Goal: Transaction & Acquisition: Purchase product/service

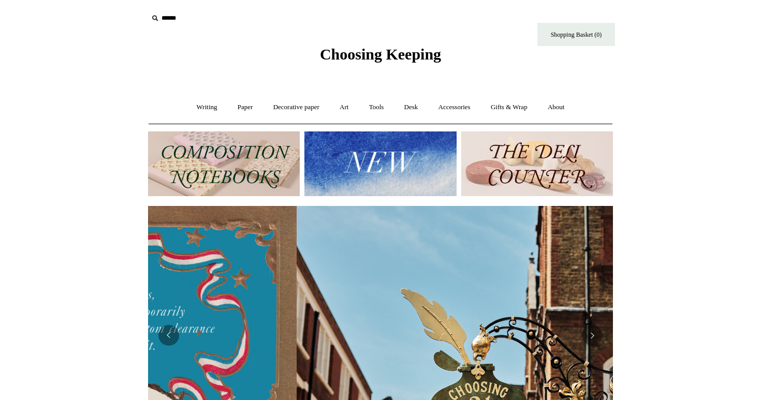
scroll to position [0, 465]
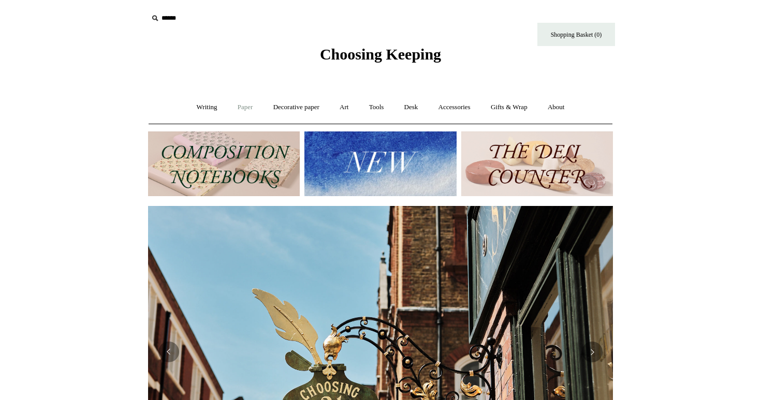
click at [245, 103] on link "Paper +" at bounding box center [245, 107] width 34 height 27
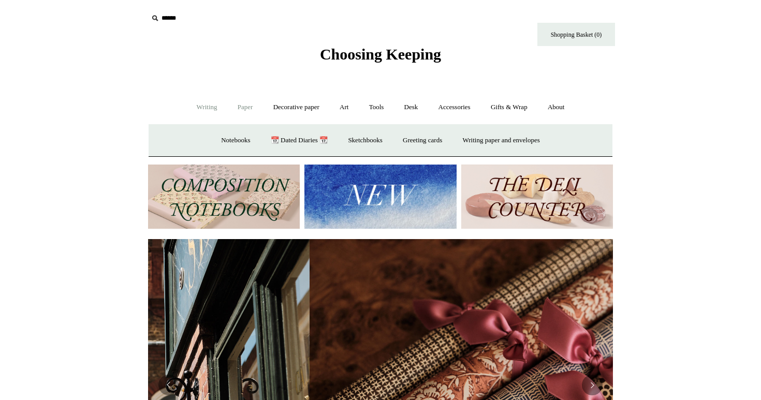
click at [202, 108] on link "Writing +" at bounding box center [206, 107] width 39 height 27
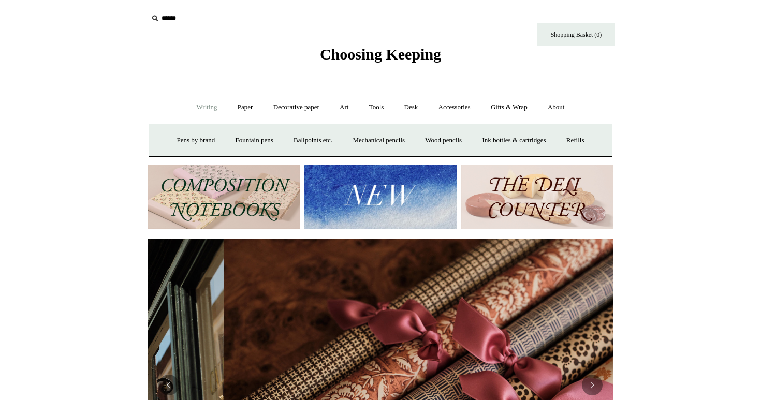
scroll to position [0, 930]
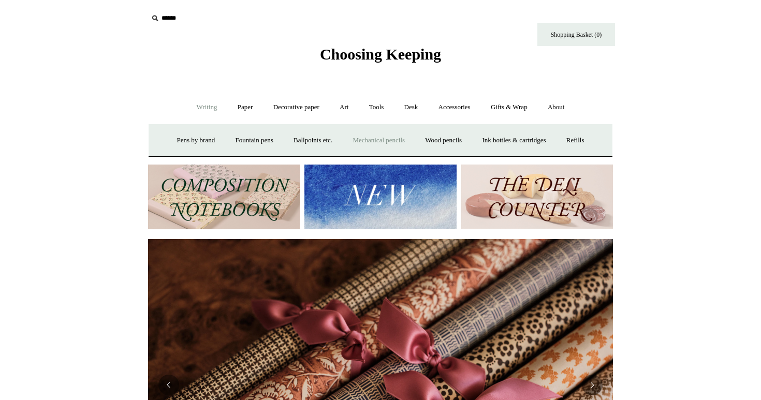
click at [359, 145] on link "Mechanical pencils +" at bounding box center [378, 140] width 71 height 27
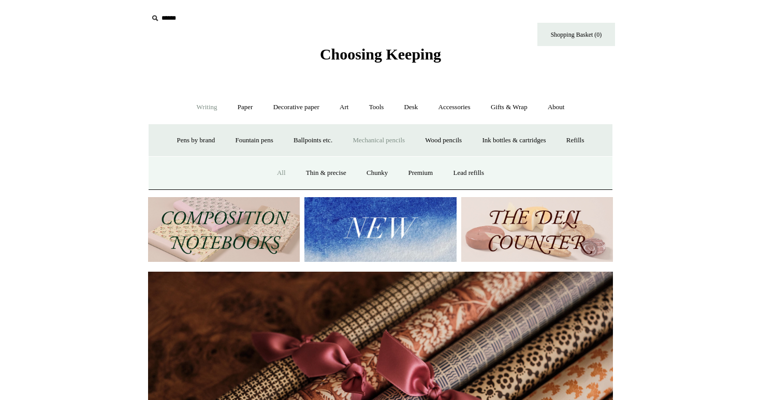
click at [274, 171] on link "All" at bounding box center [281, 172] width 27 height 27
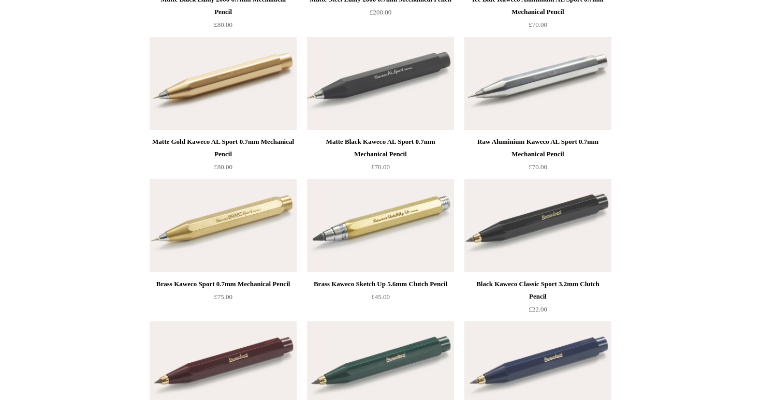
scroll to position [531, 0]
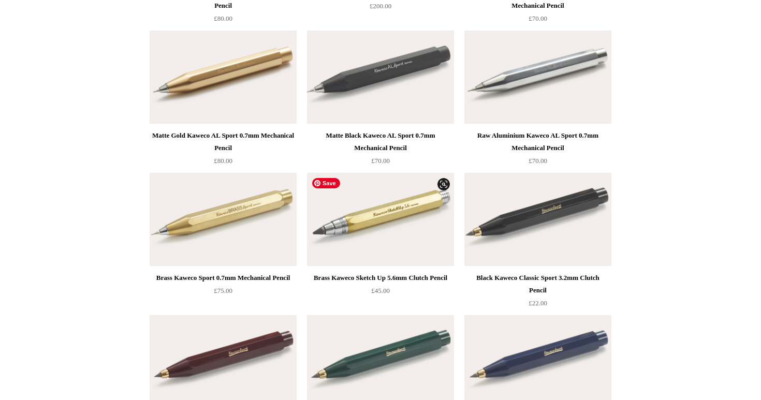
click at [425, 218] on img at bounding box center [380, 219] width 147 height 93
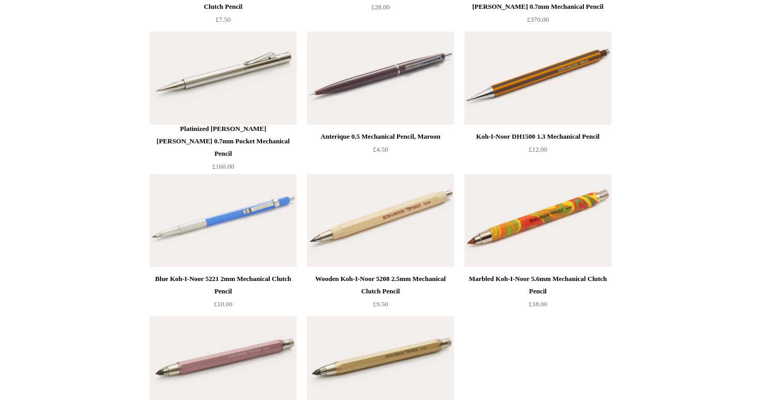
scroll to position [2106, 0]
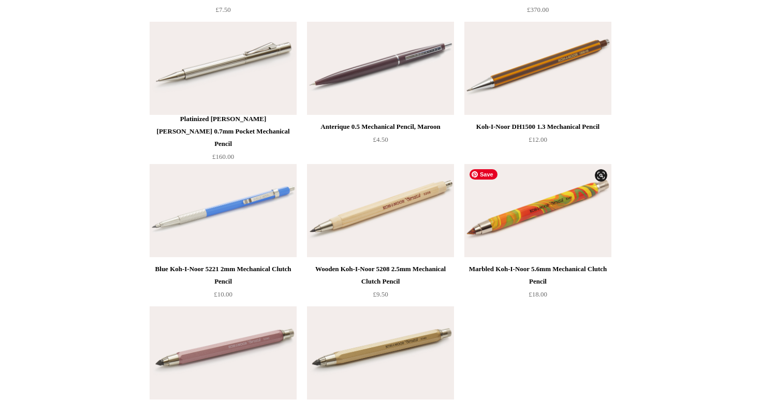
click at [562, 199] on img at bounding box center [537, 210] width 147 height 93
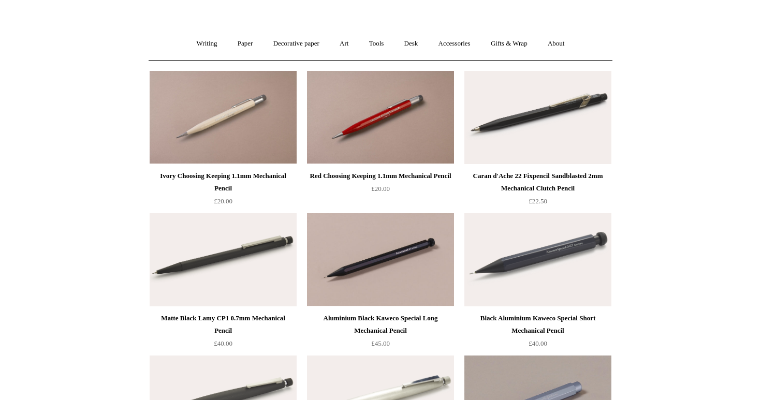
scroll to position [0, 0]
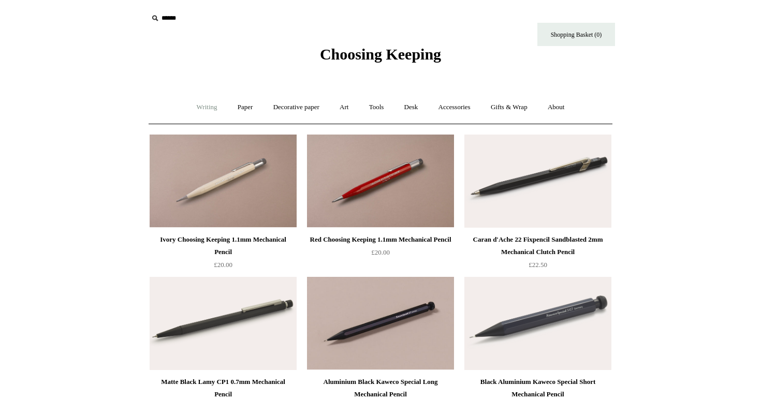
click at [209, 105] on link "Writing +" at bounding box center [206, 107] width 39 height 27
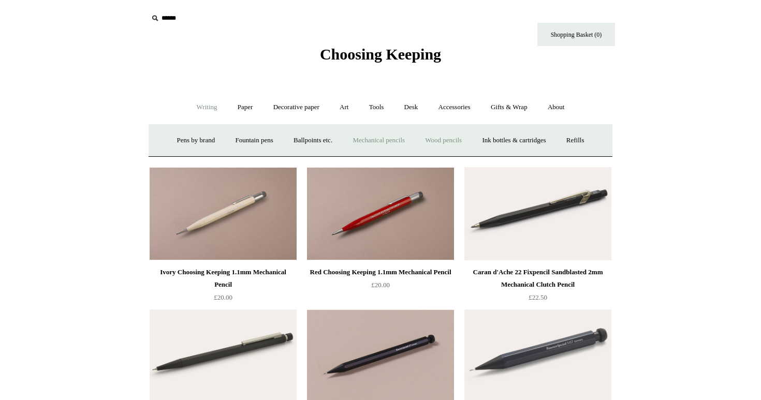
click at [454, 144] on link "Wood pencils +" at bounding box center [443, 140] width 55 height 27
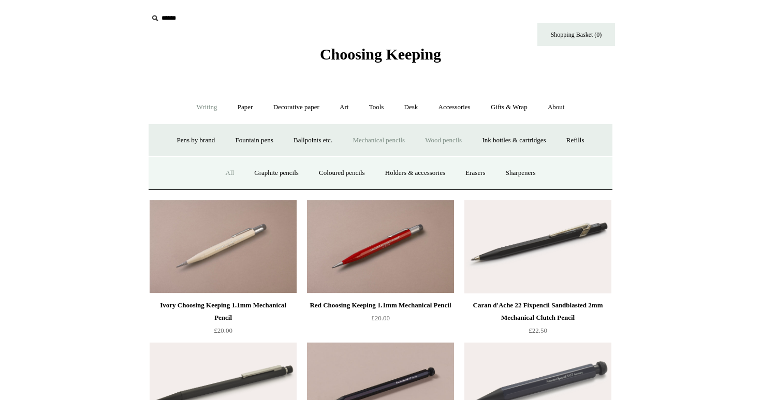
click at [218, 168] on link "All" at bounding box center [229, 172] width 27 height 27
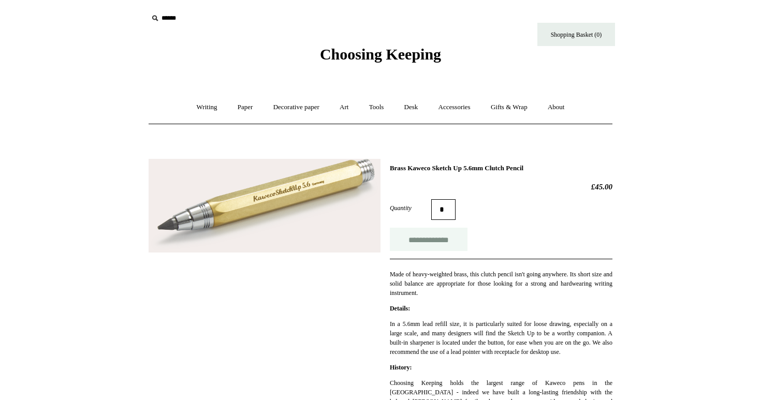
click at [427, 244] on input "**********" at bounding box center [429, 239] width 78 height 23
type input "**********"
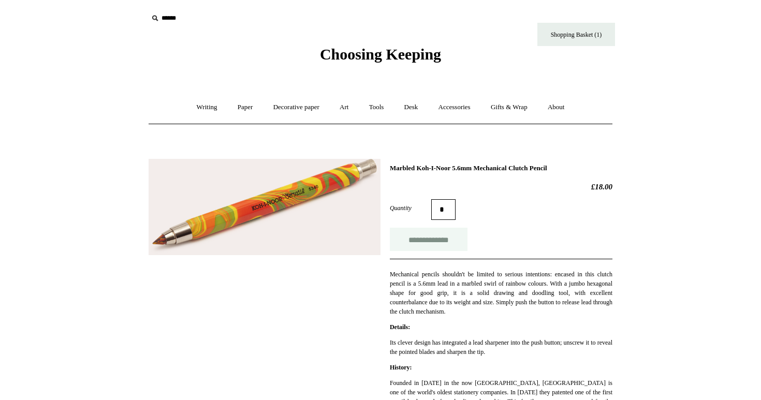
click at [447, 244] on input "**********" at bounding box center [429, 239] width 78 height 23
type input "**********"
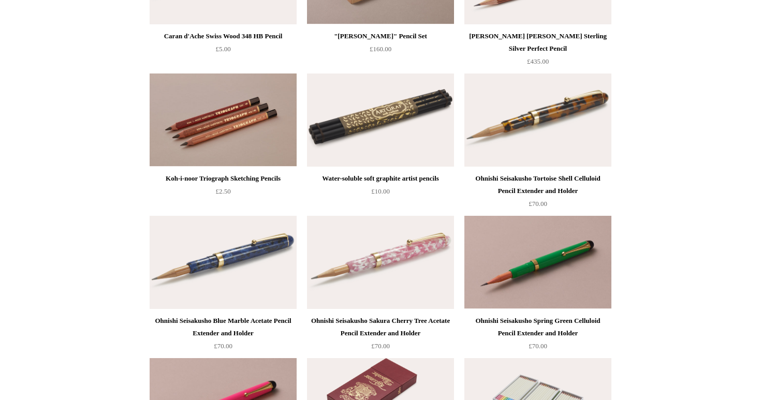
scroll to position [8, 0]
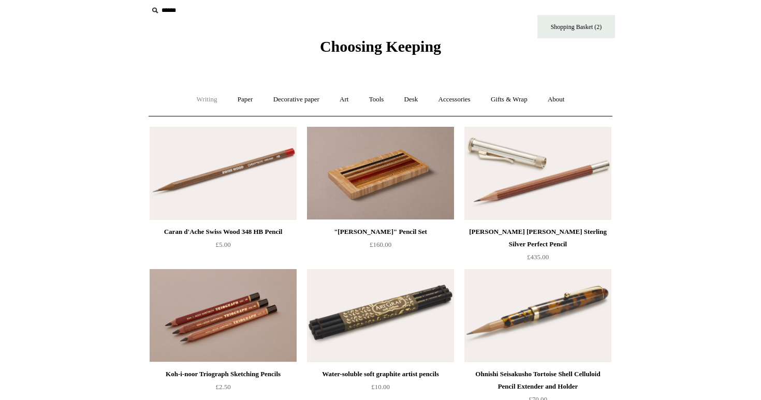
click at [202, 103] on link "Writing +" at bounding box center [206, 99] width 39 height 27
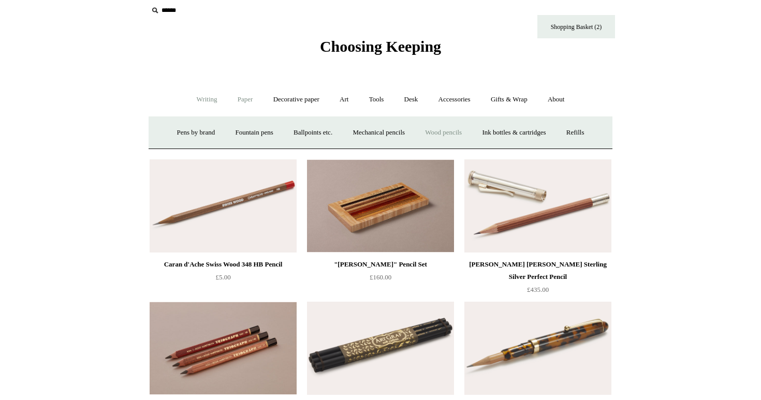
click at [239, 103] on link "Paper +" at bounding box center [245, 99] width 34 height 27
click at [283, 98] on link "Decorative paper +" at bounding box center [296, 99] width 65 height 27
click at [342, 98] on link "Art +" at bounding box center [343, 99] width 27 height 27
click at [461, 134] on link "Colour pencils & Crayons" at bounding box center [416, 132] width 89 height 27
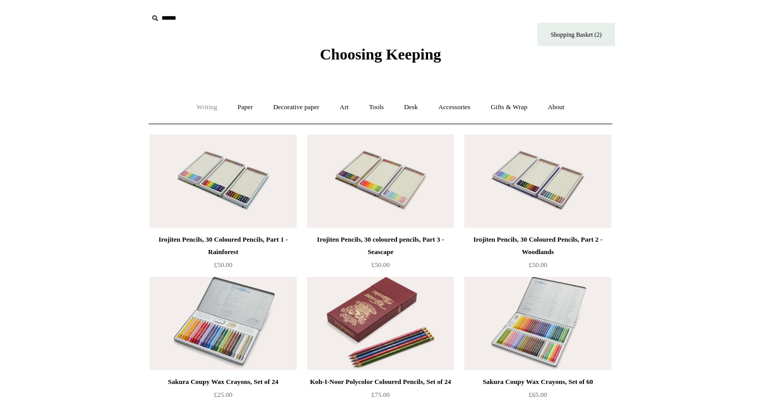
click at [208, 109] on link "Writing +" at bounding box center [206, 107] width 39 height 27
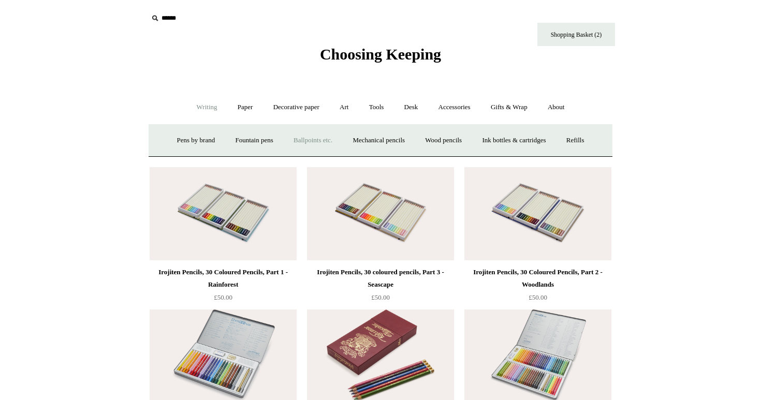
click at [297, 143] on link "Ballpoints etc. +" at bounding box center [312, 140] width 57 height 27
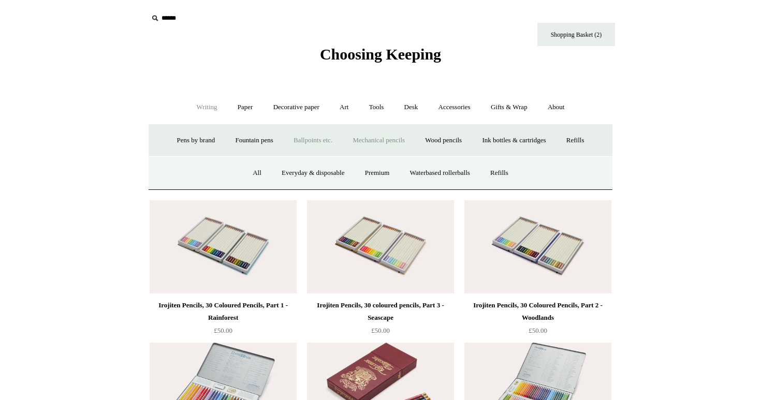
click at [372, 141] on link "Mechanical pencils +" at bounding box center [378, 140] width 71 height 27
click at [275, 173] on link "All" at bounding box center [281, 172] width 27 height 27
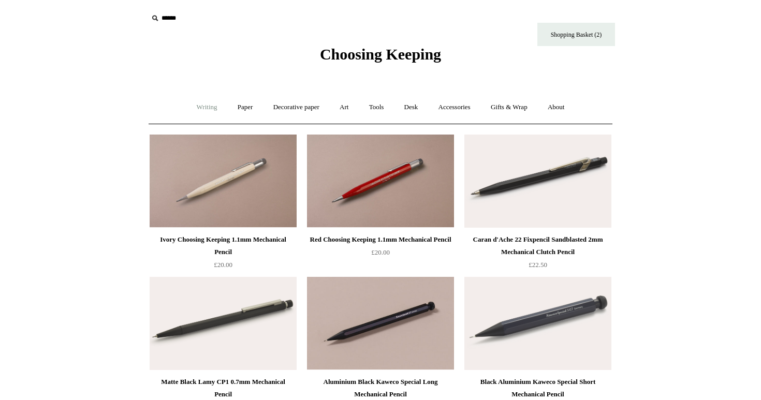
click at [201, 107] on link "Writing +" at bounding box center [206, 107] width 39 height 27
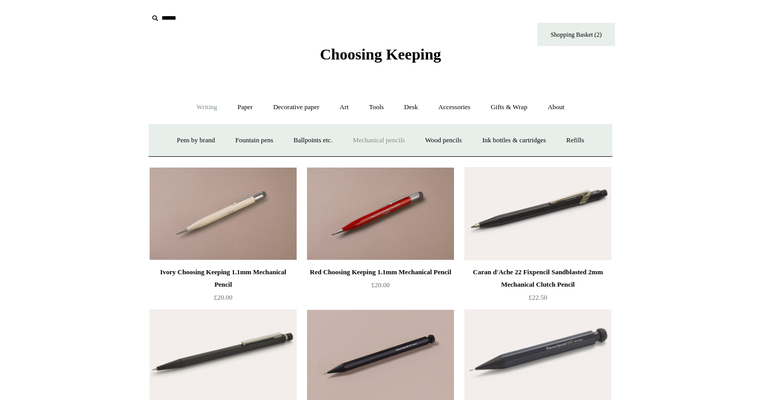
click at [387, 144] on link "Mechanical pencils +" at bounding box center [378, 140] width 71 height 27
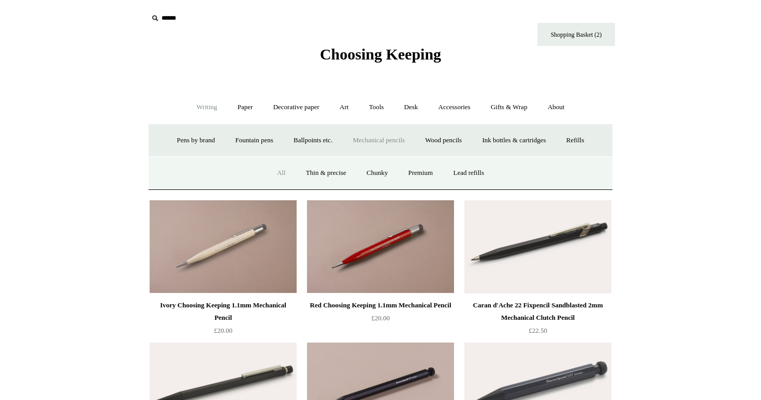
click at [346, 109] on link "Art +" at bounding box center [343, 107] width 27 height 27
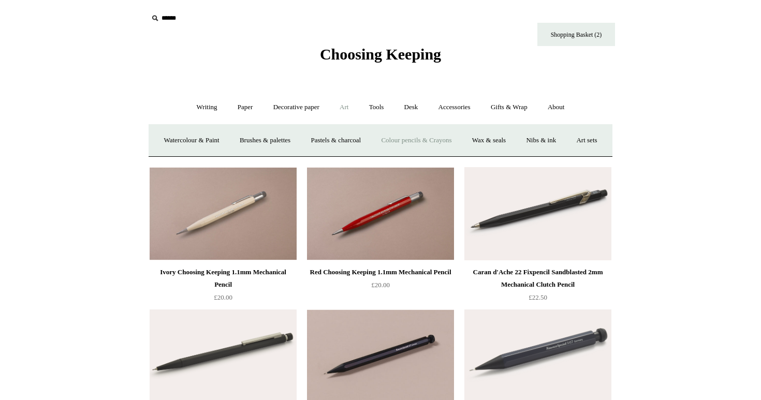
click at [421, 145] on link "Colour pencils & Crayons" at bounding box center [416, 140] width 89 height 27
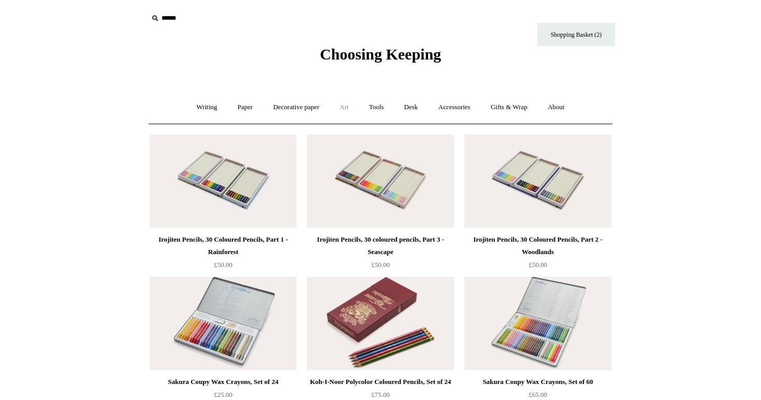
click at [345, 108] on link "Art +" at bounding box center [343, 107] width 27 height 27
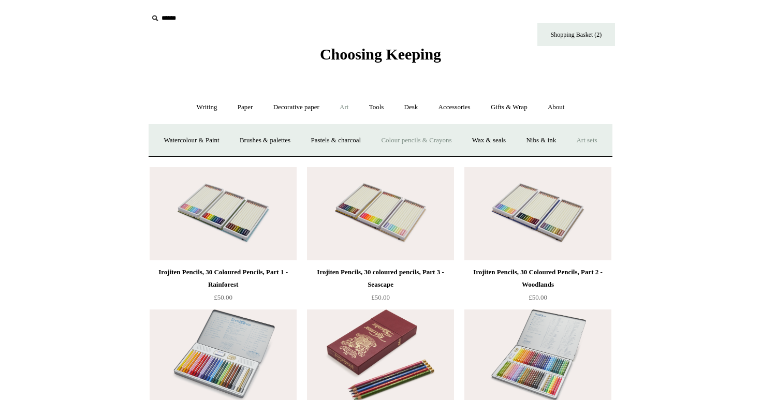
click at [567, 154] on link "Art sets" at bounding box center [586, 140] width 39 height 27
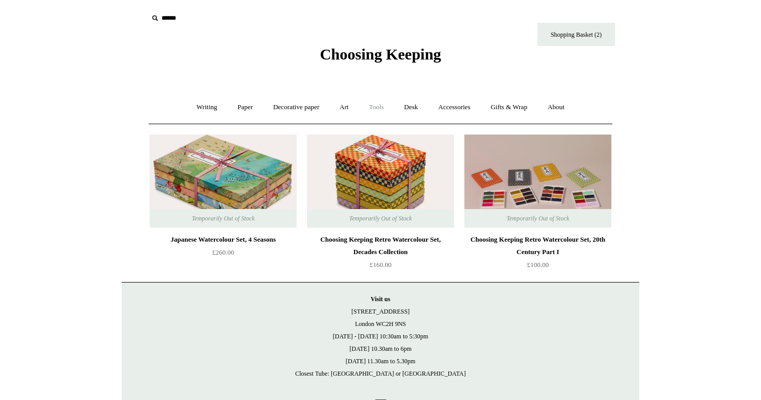
click at [375, 109] on link "Tools +" at bounding box center [377, 107] width 34 height 27
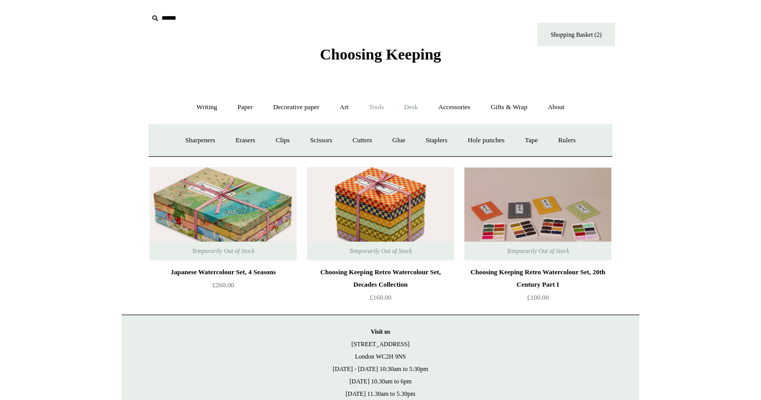
click at [416, 109] on link "Desk +" at bounding box center [411, 107] width 33 height 27
click at [460, 105] on link "Accessories +" at bounding box center [454, 107] width 51 height 27
click at [462, 138] on link "Books" at bounding box center [461, 140] width 36 height 27
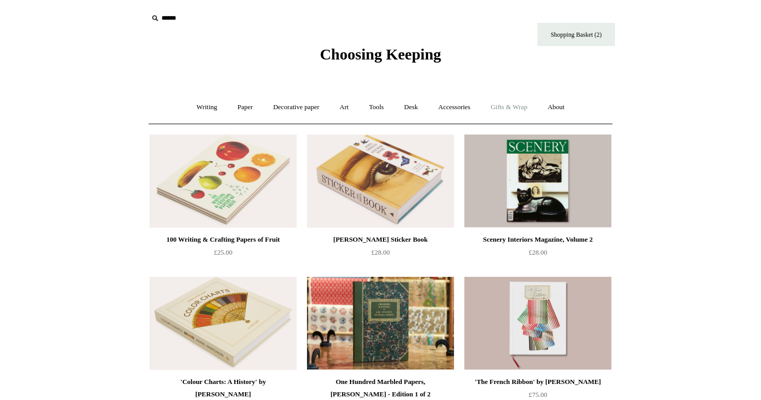
click at [515, 109] on link "Gifts & Wrap +" at bounding box center [509, 107] width 55 height 27
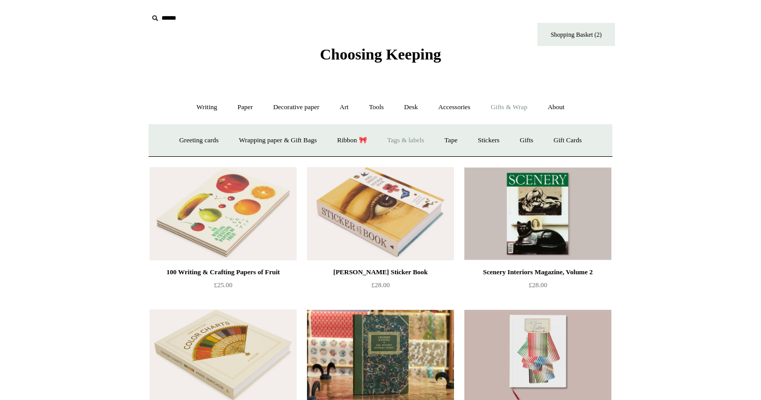
click at [409, 142] on link "Tags & labels" at bounding box center [405, 140] width 55 height 27
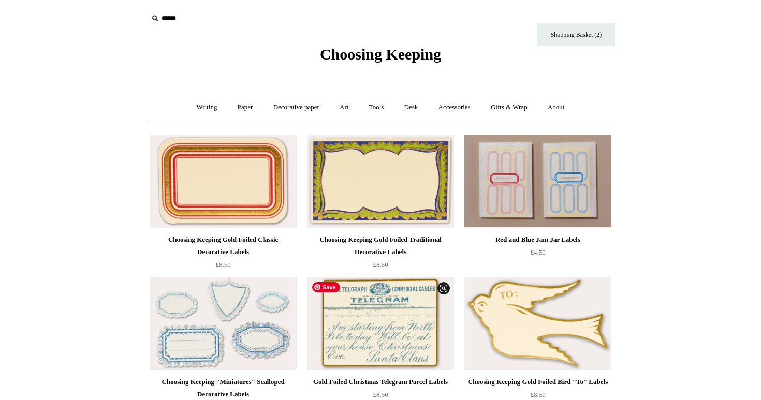
click at [370, 341] on img at bounding box center [380, 323] width 147 height 93
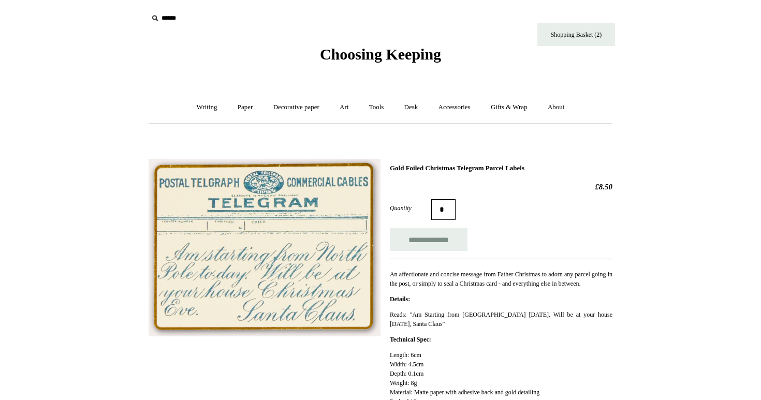
drag, startPoint x: 453, startPoint y: 204, endPoint x: 411, endPoint y: 197, distance: 42.6
click at [431, 199] on input "*" at bounding box center [443, 209] width 24 height 21
type input "*"
click at [425, 237] on input "**********" at bounding box center [429, 239] width 78 height 23
type input "**********"
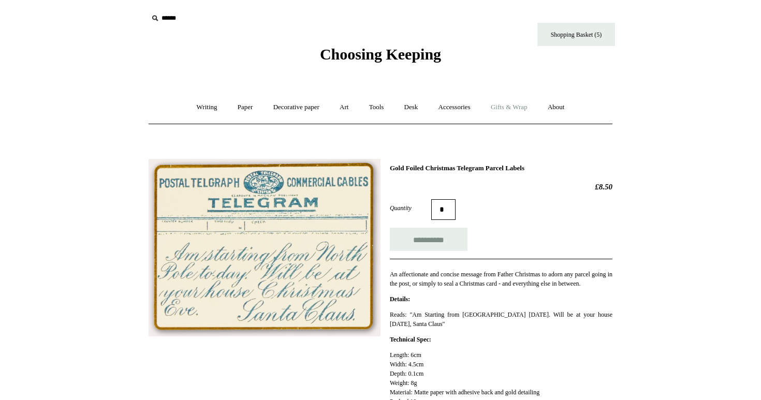
click at [514, 112] on link "Gifts & Wrap +" at bounding box center [509, 107] width 55 height 27
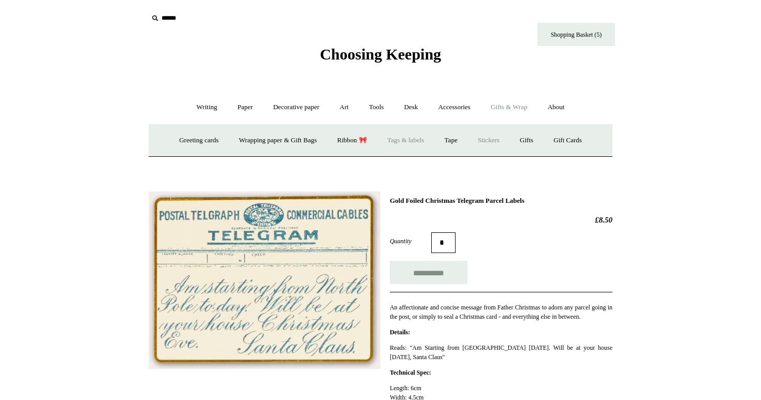
click at [502, 131] on link "Stickers" at bounding box center [489, 140] width 40 height 27
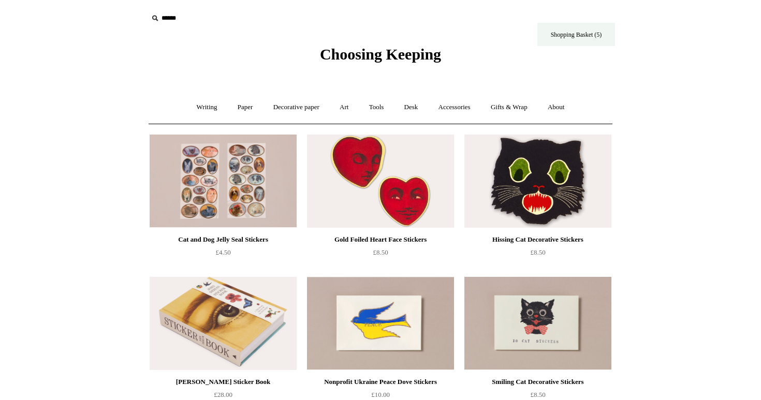
click at [573, 32] on link "Shopping Basket (5)" at bounding box center [576, 34] width 78 height 23
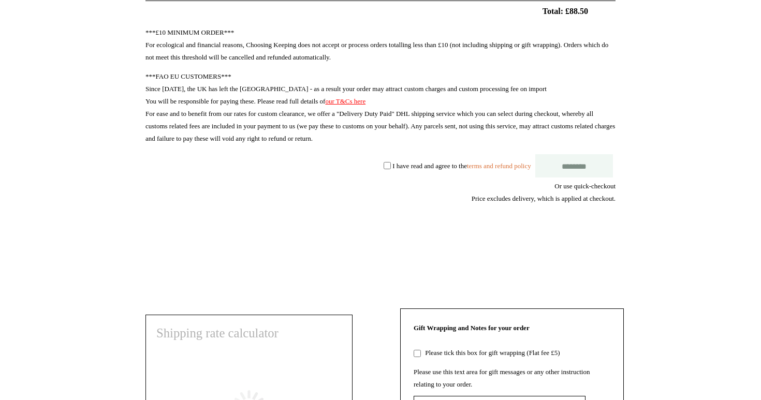
scroll to position [362, 0]
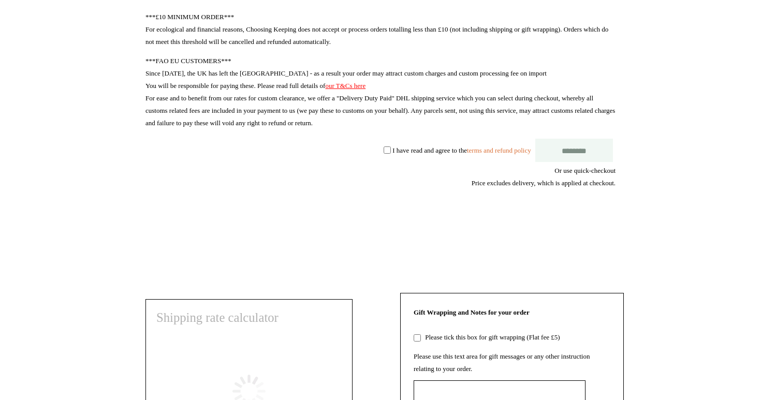
click at [616, 224] on shop-pay-wallet-button at bounding box center [615, 220] width 2 height 8
select select "******"
type input "******"
select select "*******"
